Goal: Task Accomplishment & Management: Use online tool/utility

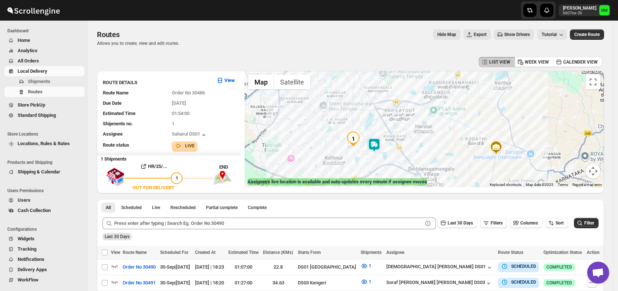
scroll to position [41, 0]
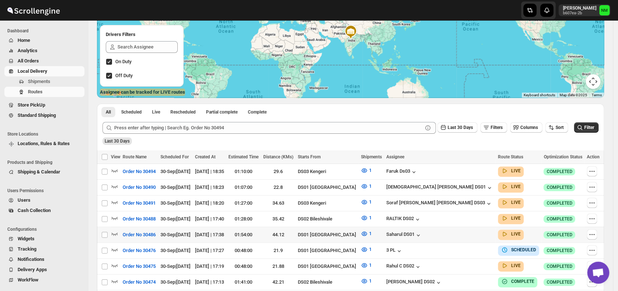
scroll to position [97, 0]
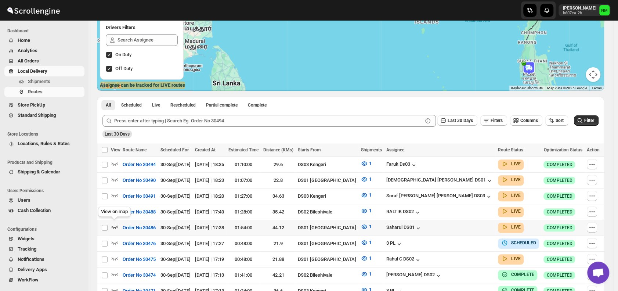
click at [115, 223] on icon "button" at bounding box center [114, 226] width 7 height 7
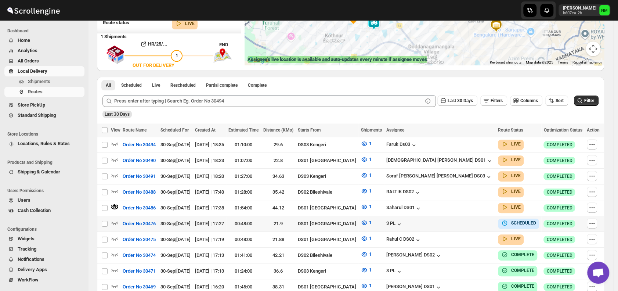
scroll to position [124, 0]
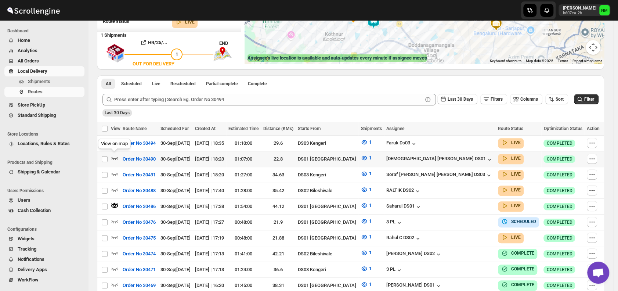
click at [118, 156] on icon "button" at bounding box center [114, 157] width 7 height 7
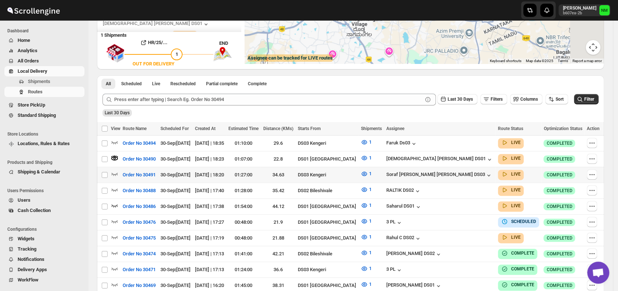
scroll to position [0, 0]
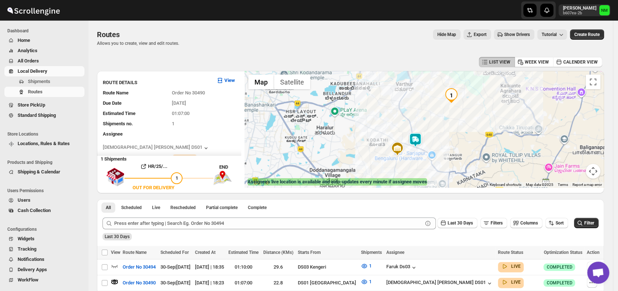
click at [420, 138] on img at bounding box center [415, 140] width 15 height 15
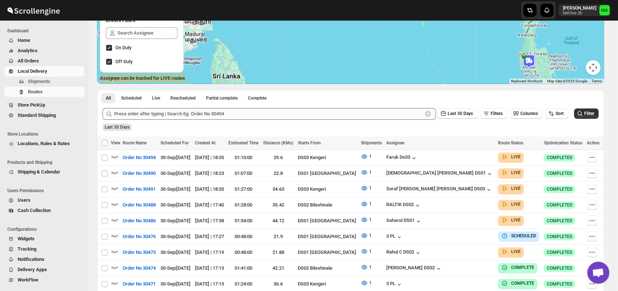
scroll to position [194, 0]
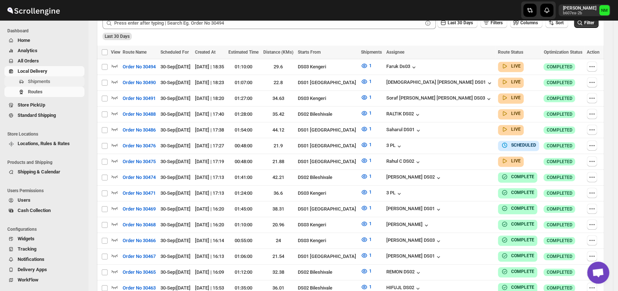
click at [58, 79] on span "Shipments" at bounding box center [55, 81] width 55 height 7
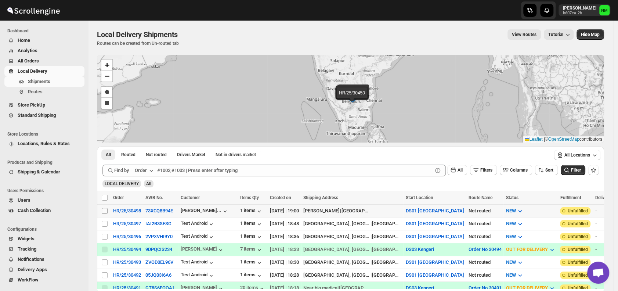
click at [104, 210] on input "Select shipment" at bounding box center [105, 211] width 6 height 6
checkbox input "true"
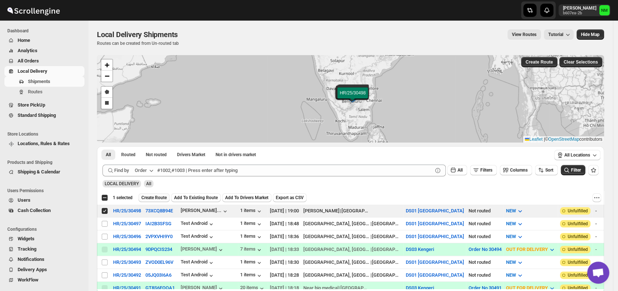
click at [145, 199] on span "Create Route" at bounding box center [153, 198] width 25 height 6
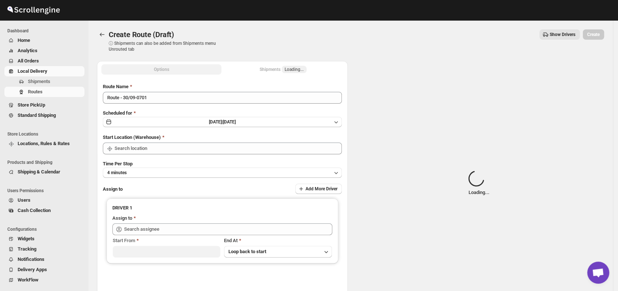
type input "DS01 [GEOGRAPHIC_DATA]"
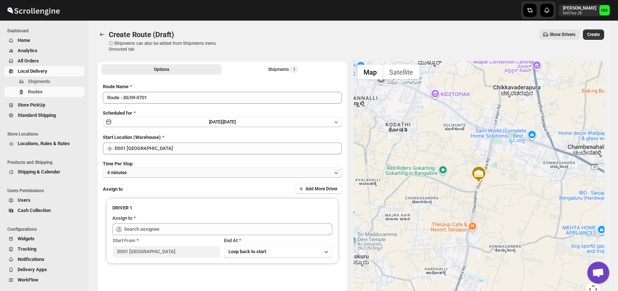
click at [153, 170] on button "4 minutes" at bounding box center [222, 173] width 239 height 10
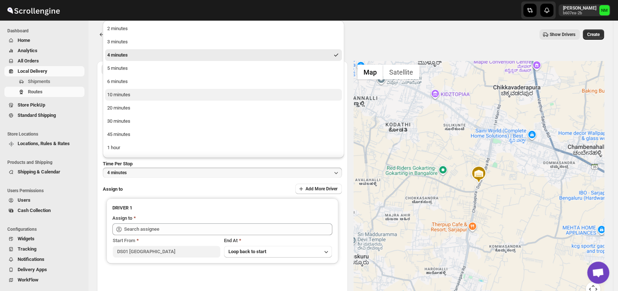
click at [133, 97] on button "10 minutes" at bounding box center [223, 95] width 237 height 12
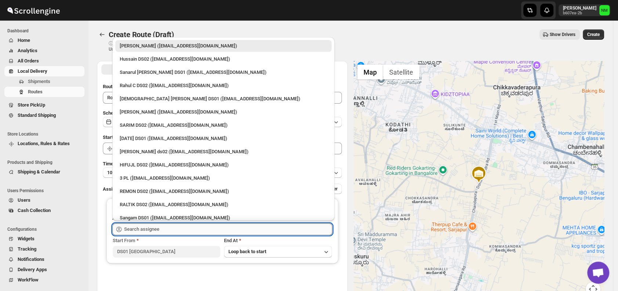
click at [178, 232] on input "text" at bounding box center [228, 229] width 208 height 12
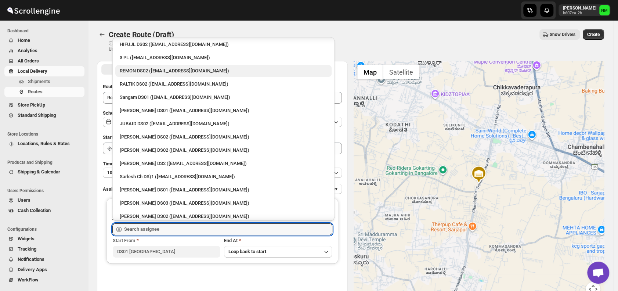
scroll to position [121, 0]
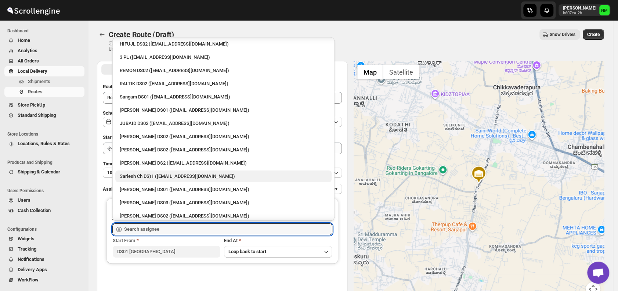
click at [151, 174] on div "Sarlesh Ch DS)1 (vinapi9521@jazipo.com)" at bounding box center [224, 176] width 208 height 7
type input "Sarlesh Ch DS)1 (vinapi9521@jazipo.com)"
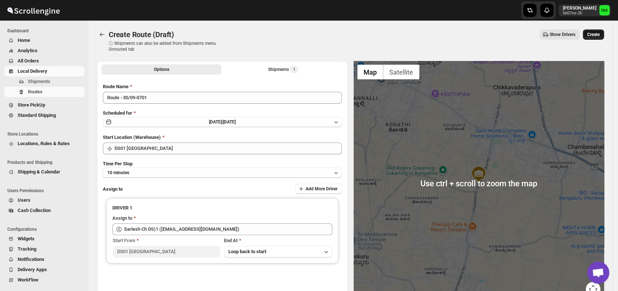
click at [595, 35] on span "Create" at bounding box center [594, 35] width 12 height 6
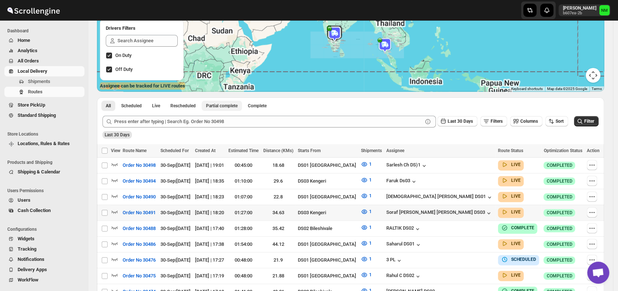
scroll to position [97, 0]
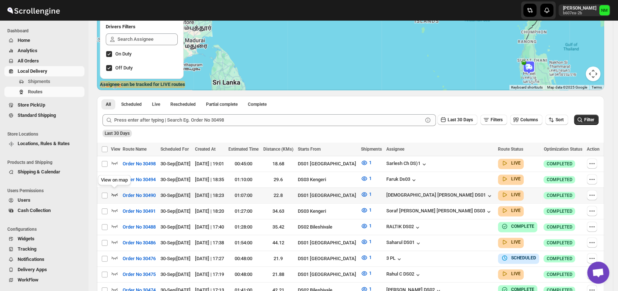
click at [118, 191] on icon "button" at bounding box center [114, 194] width 7 height 7
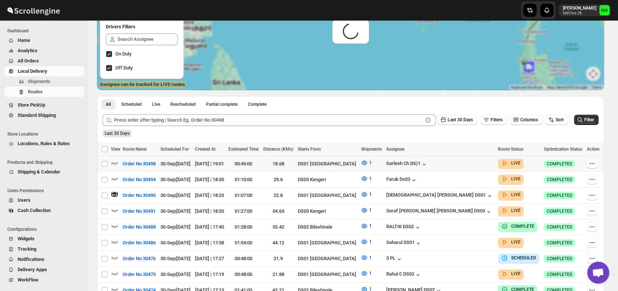
scroll to position [0, 0]
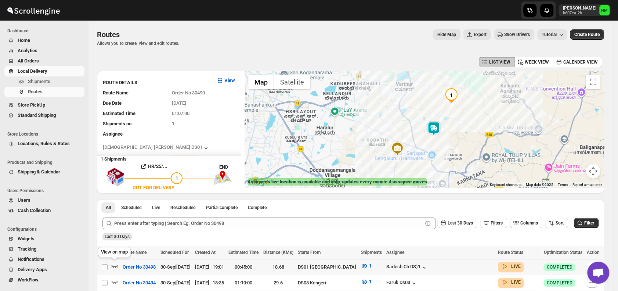
click at [115, 265] on icon "button" at bounding box center [114, 265] width 7 height 7
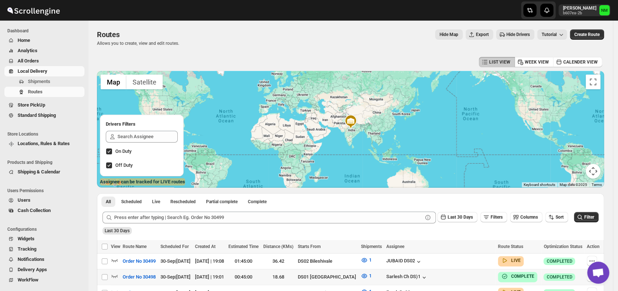
scroll to position [151, 0]
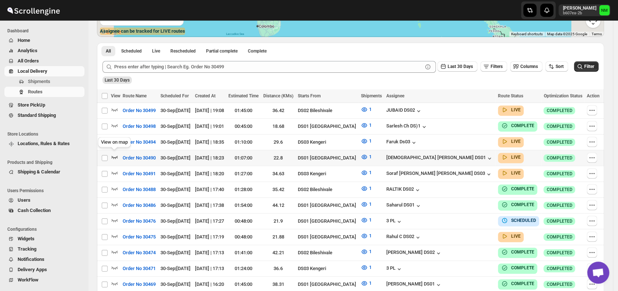
click at [116, 153] on icon "button" at bounding box center [114, 156] width 7 height 7
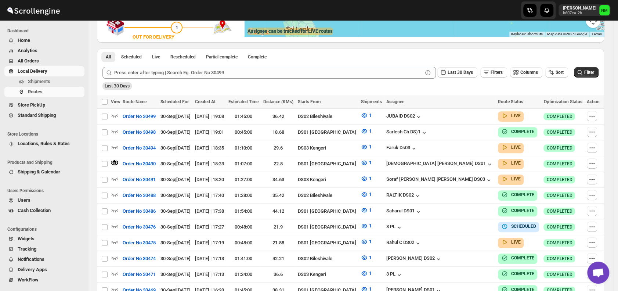
scroll to position [0, 0]
